Goal: Information Seeking & Learning: Learn about a topic

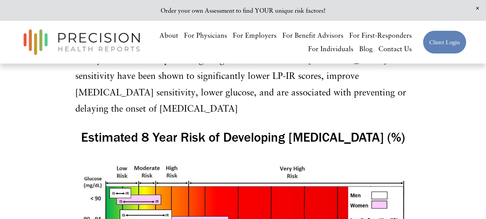
scroll to position [1092, 0]
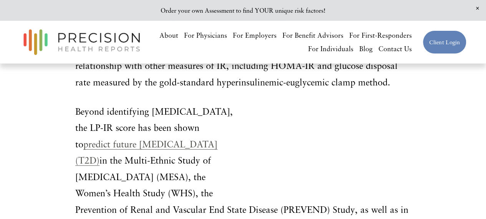
scroll to position [805, 0]
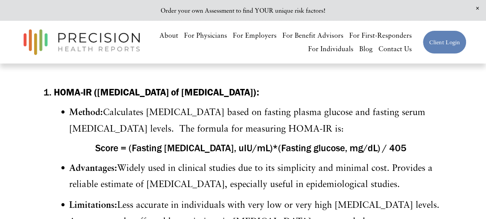
scroll to position [376, 0]
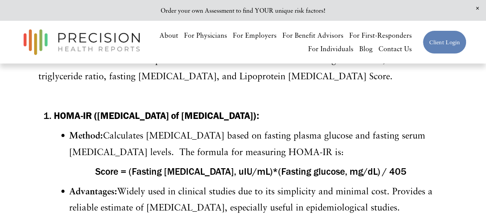
drag, startPoint x: 94, startPoint y: 129, endPoint x: 329, endPoint y: 129, distance: 234.7
click at [259, 121] on strong "HOMA-IR ([MEDICAL_DATA] of [MEDICAL_DATA]):" at bounding box center [156, 115] width 205 height 12
copy strong "([MEDICAL_DATA] of [MEDICAL_DATA])"
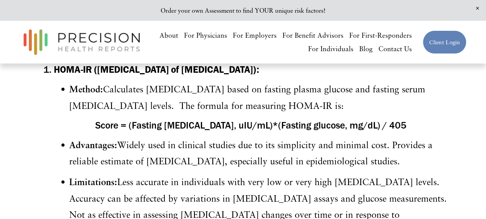
scroll to position [421, 0]
